Goal: Task Accomplishment & Management: Complete application form

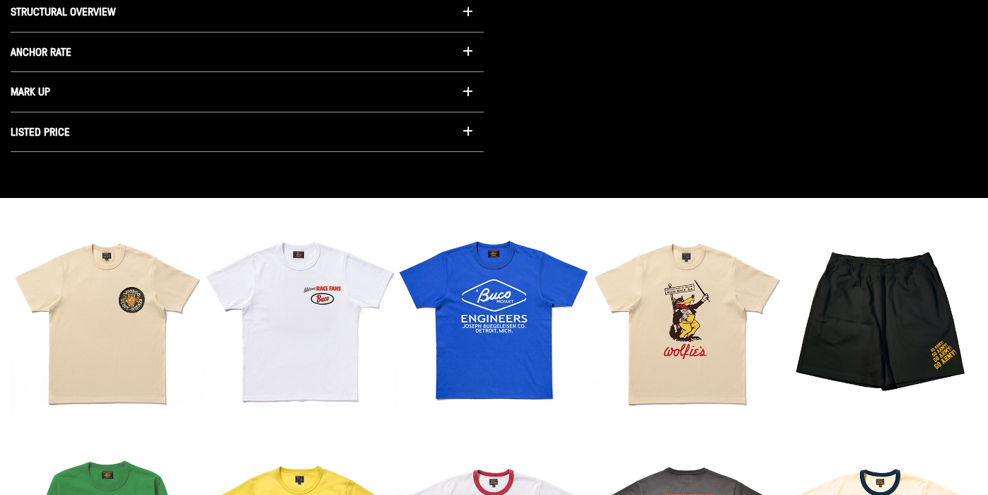
scroll to position [1085, 0]
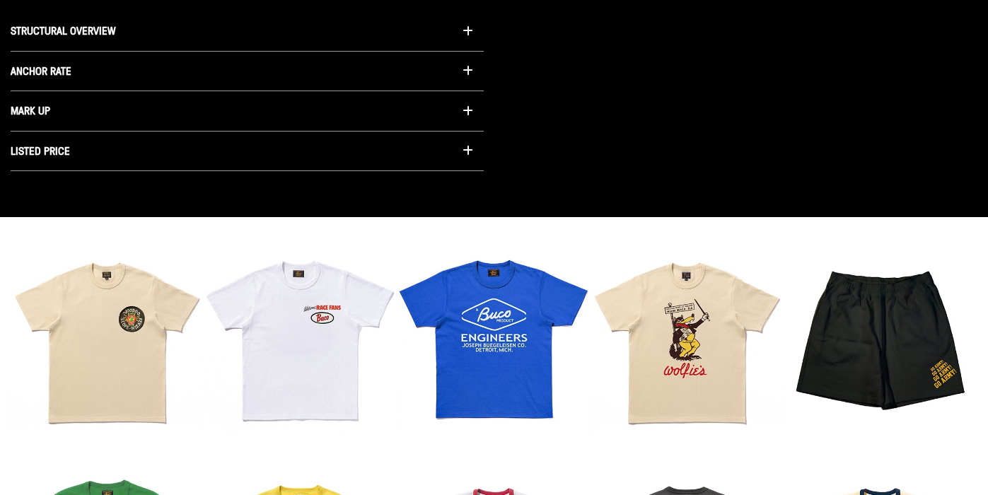
click at [425, 115] on button "MARK UP" at bounding box center [247, 111] width 473 height 40
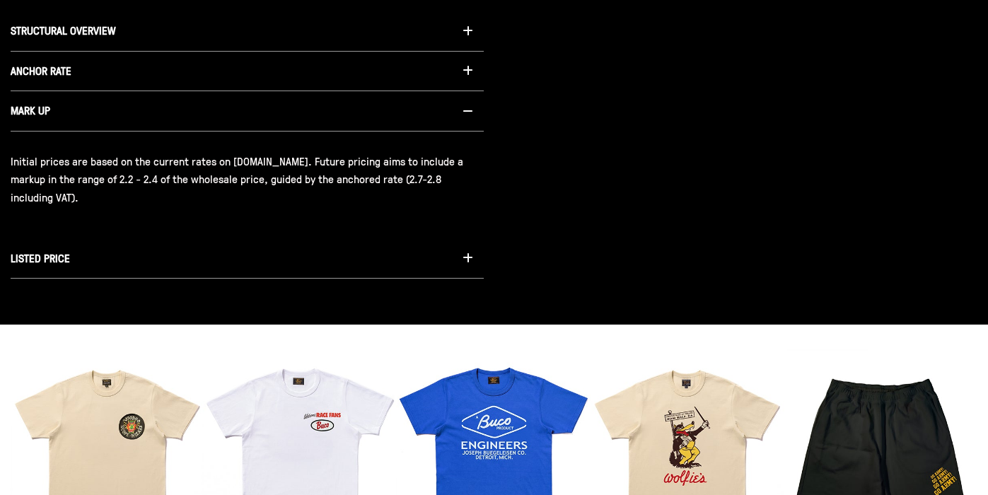
click at [322, 252] on button "LISTED PRICE" at bounding box center [247, 259] width 473 height 40
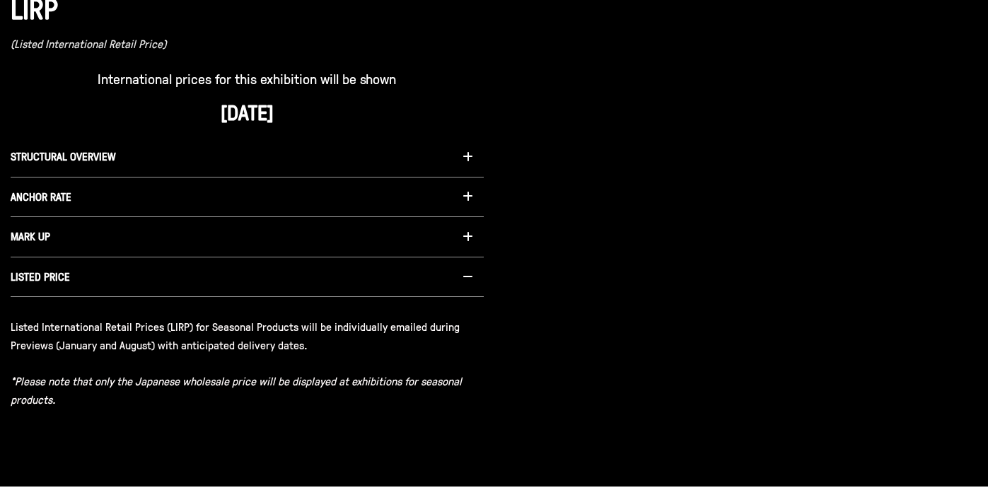
scroll to position [960, 0]
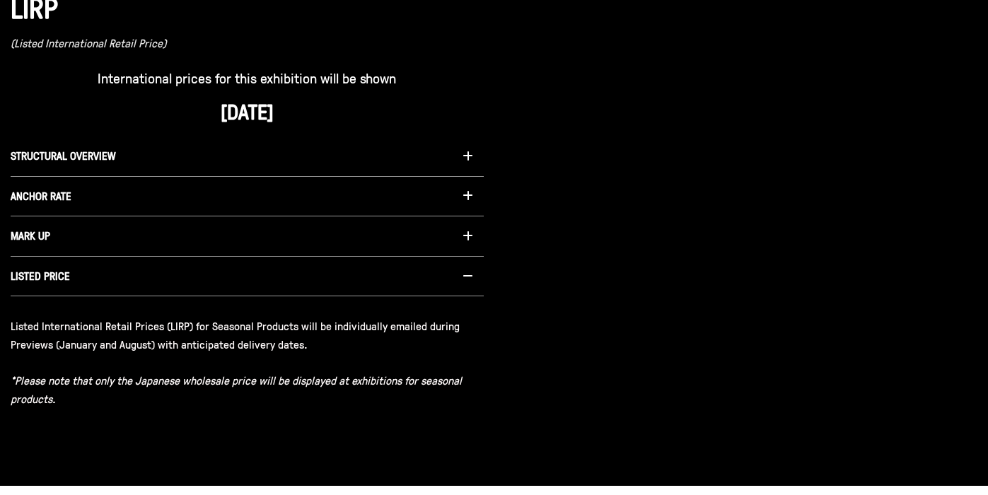
click at [315, 193] on button "ANCHOR RATE" at bounding box center [247, 197] width 473 height 40
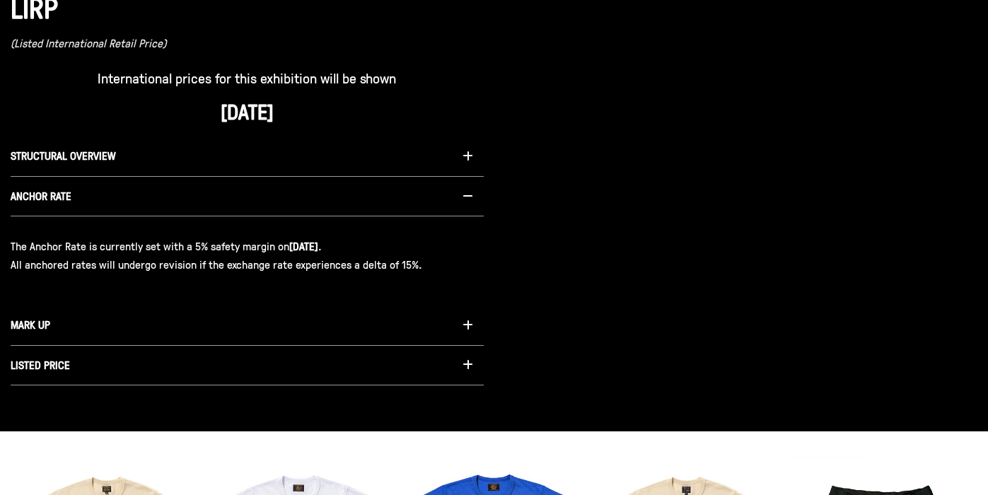
click at [339, 158] on button "STRUCTURAL OVERVIEW" at bounding box center [247, 157] width 473 height 40
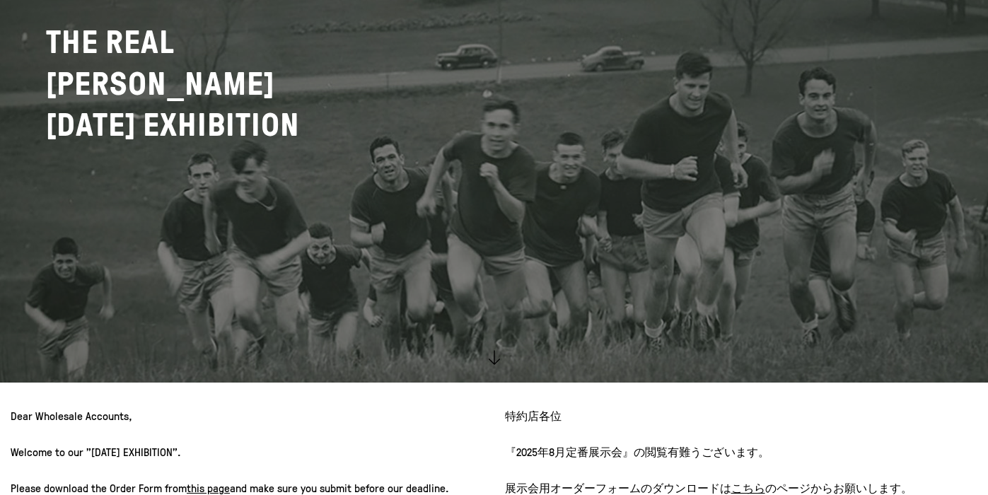
scroll to position [0, 0]
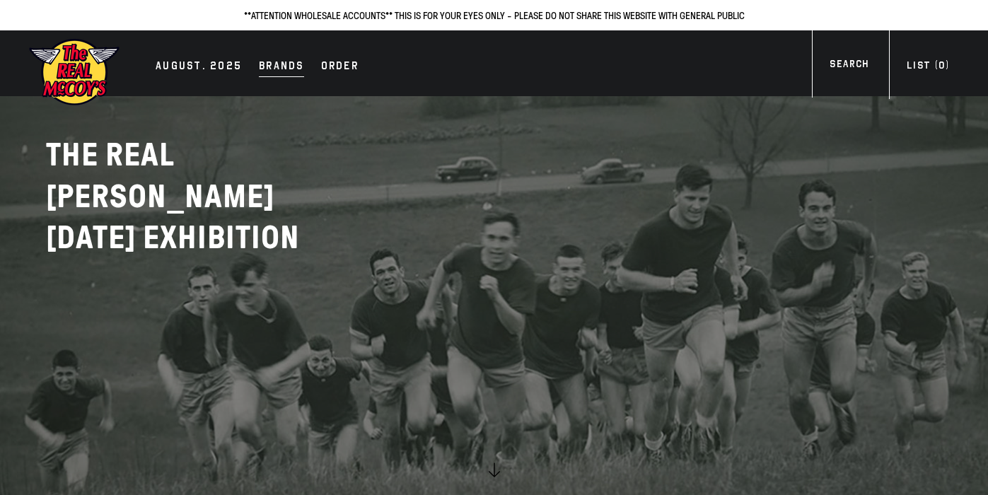
click at [294, 71] on div "Brands" at bounding box center [281, 67] width 45 height 20
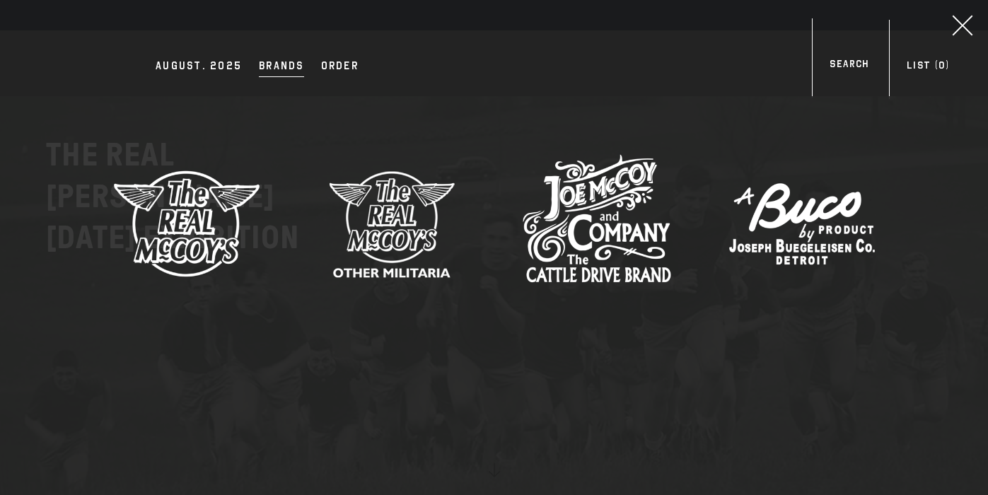
click at [963, 18] on icon at bounding box center [962, 25] width 27 height 27
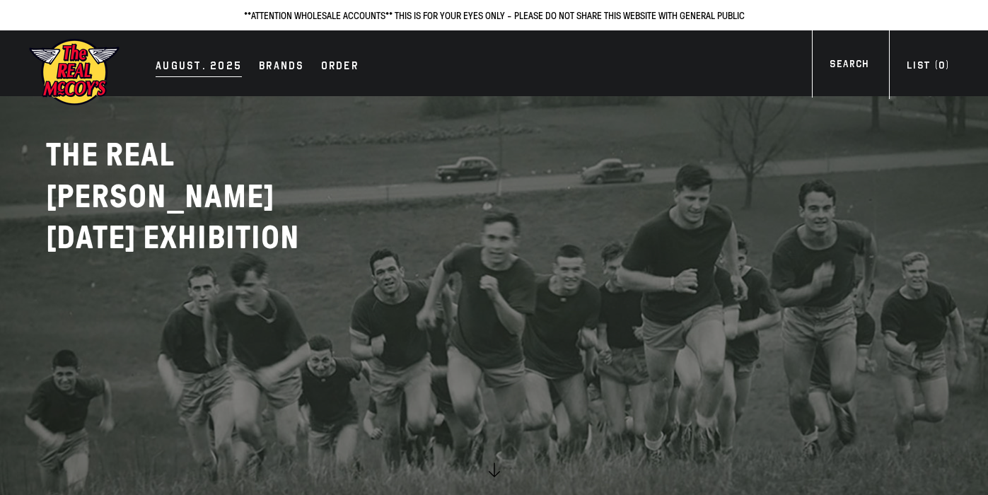
click at [175, 67] on div "AUGUST. 2025" at bounding box center [199, 67] width 86 height 20
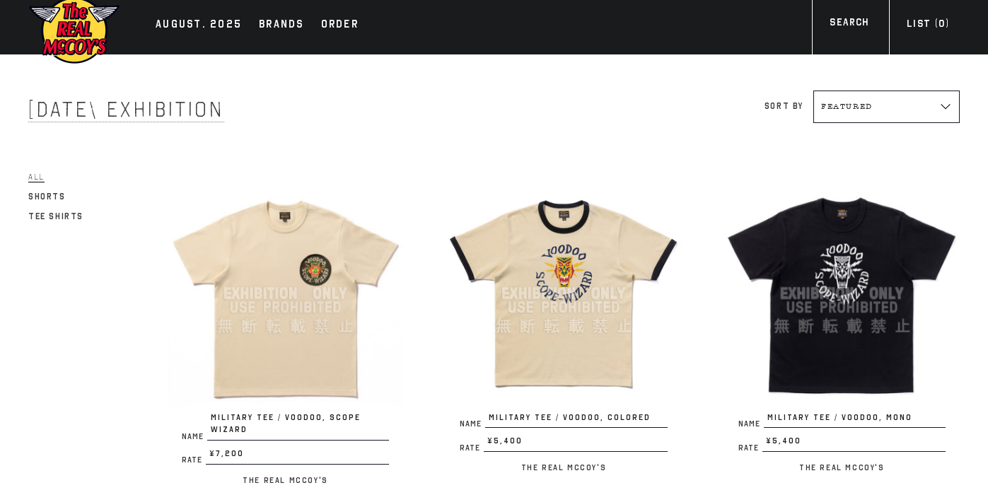
scroll to position [9, 0]
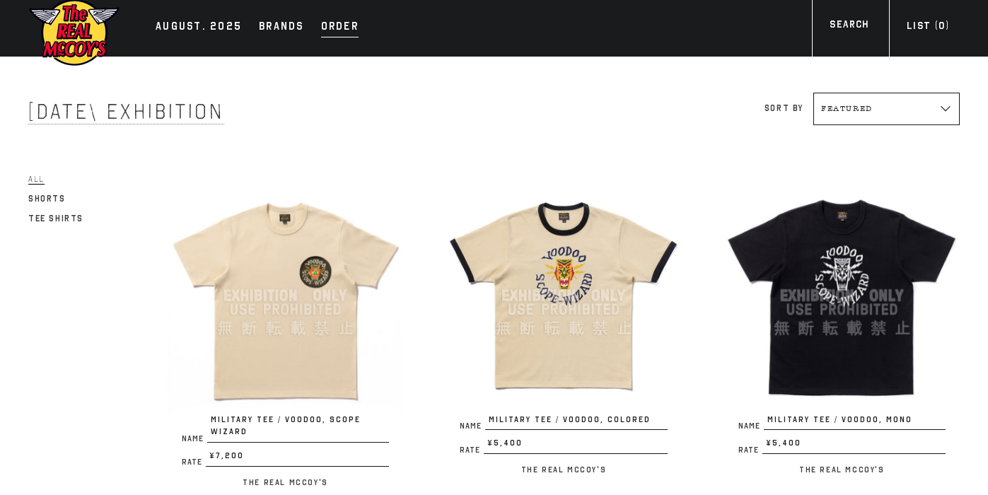
click at [352, 27] on div "Order" at bounding box center [339, 28] width 37 height 20
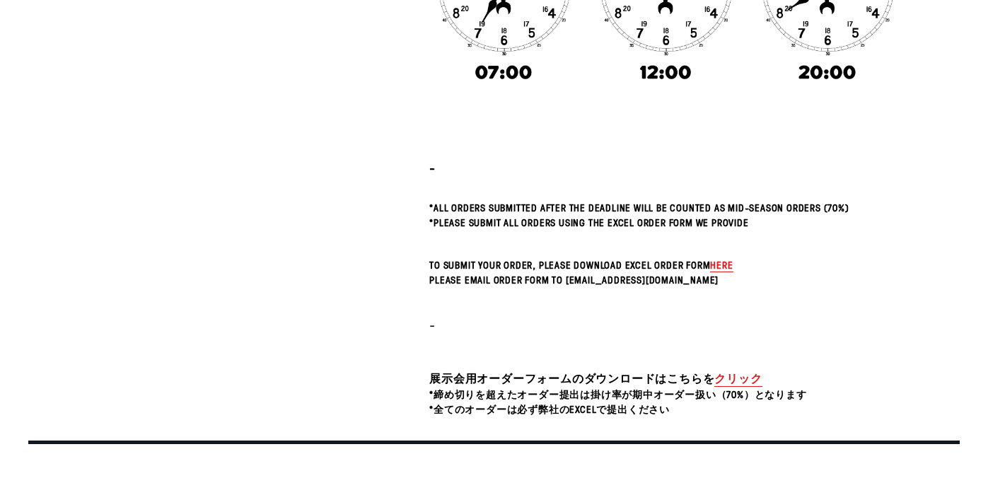
scroll to position [347, 0]
click at [727, 263] on span "here" at bounding box center [721, 264] width 23 height 13
